Goal: Information Seeking & Learning: Learn about a topic

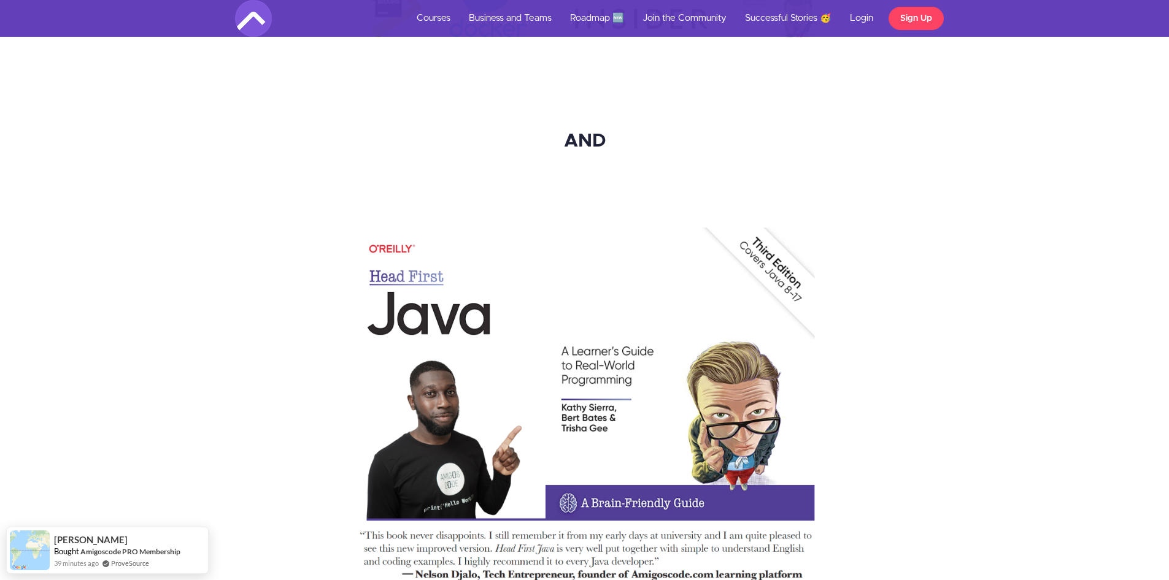
scroll to position [8504, 0]
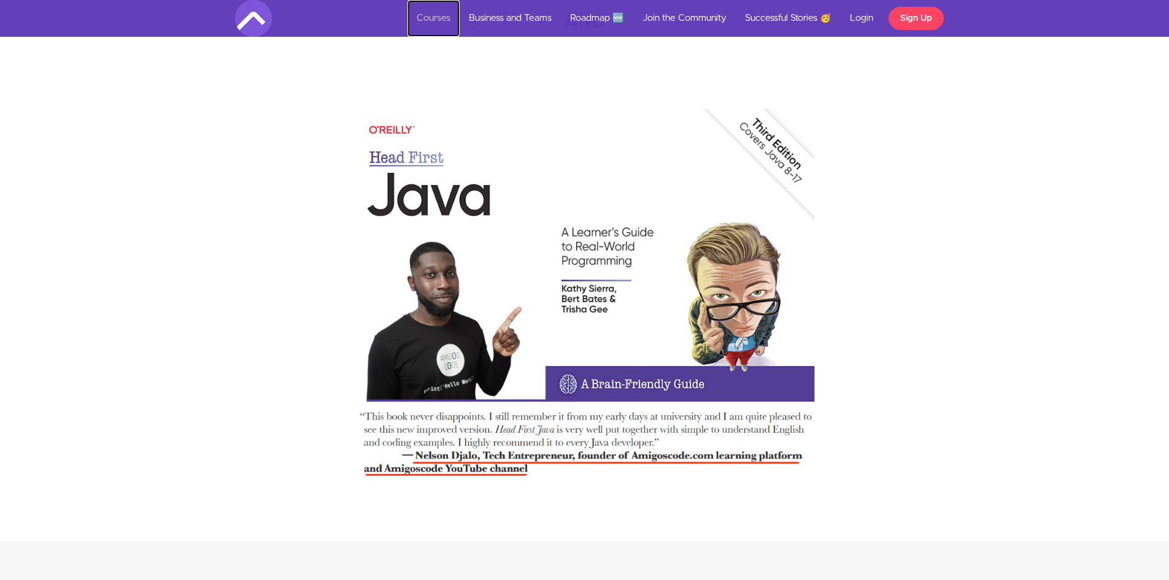
click at [431, 23] on link "Courses" at bounding box center [433, 18] width 52 height 37
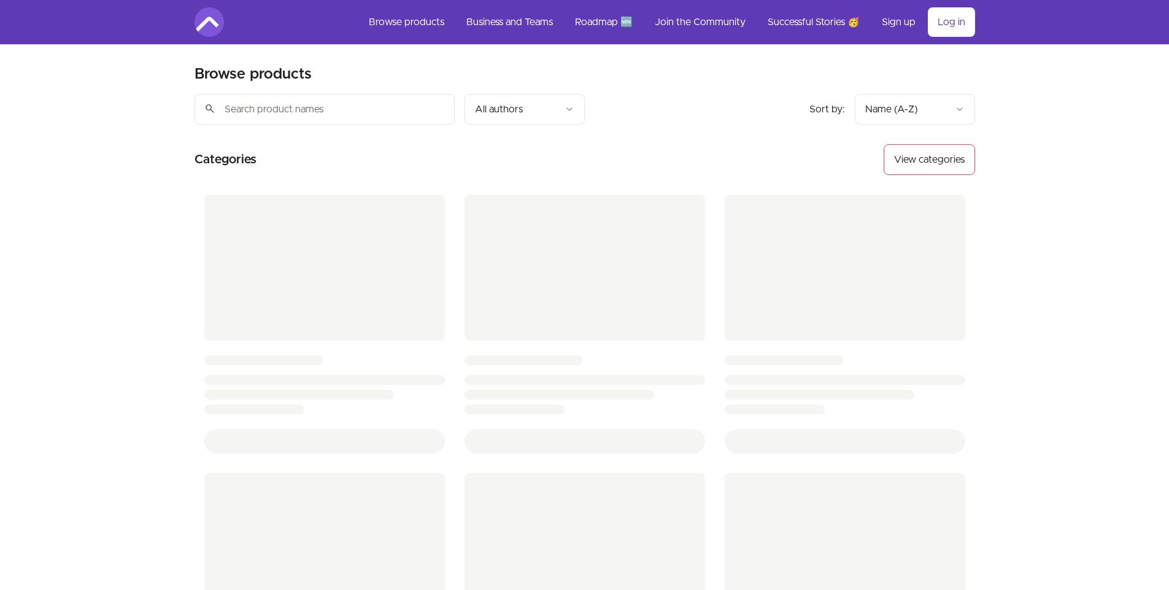
click at [290, 112] on input "search" at bounding box center [324, 109] width 260 height 31
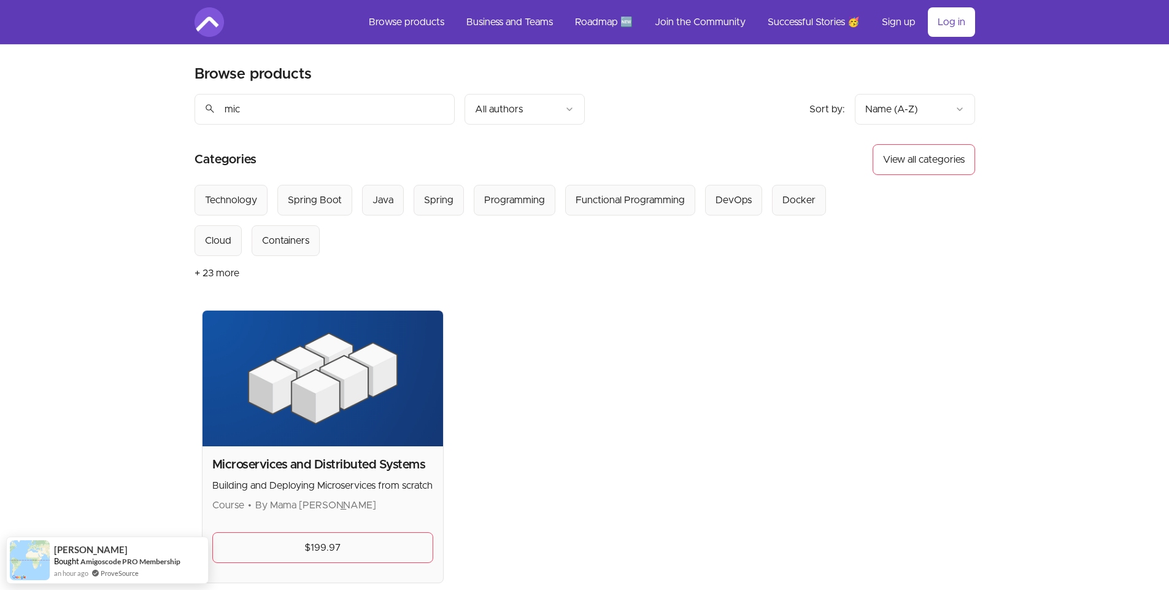
type input "mic"
